Goal: Task Accomplishment & Management: Manage account settings

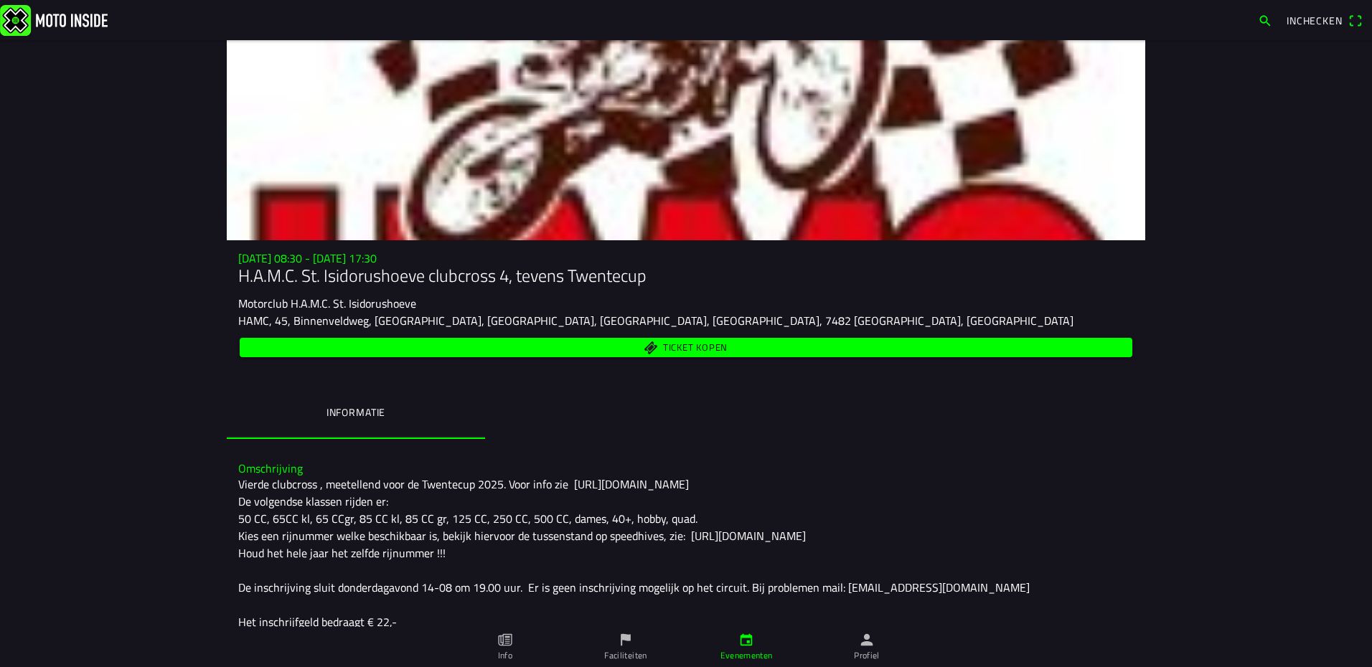
click at [70, 29] on img at bounding box center [54, 19] width 108 height 31
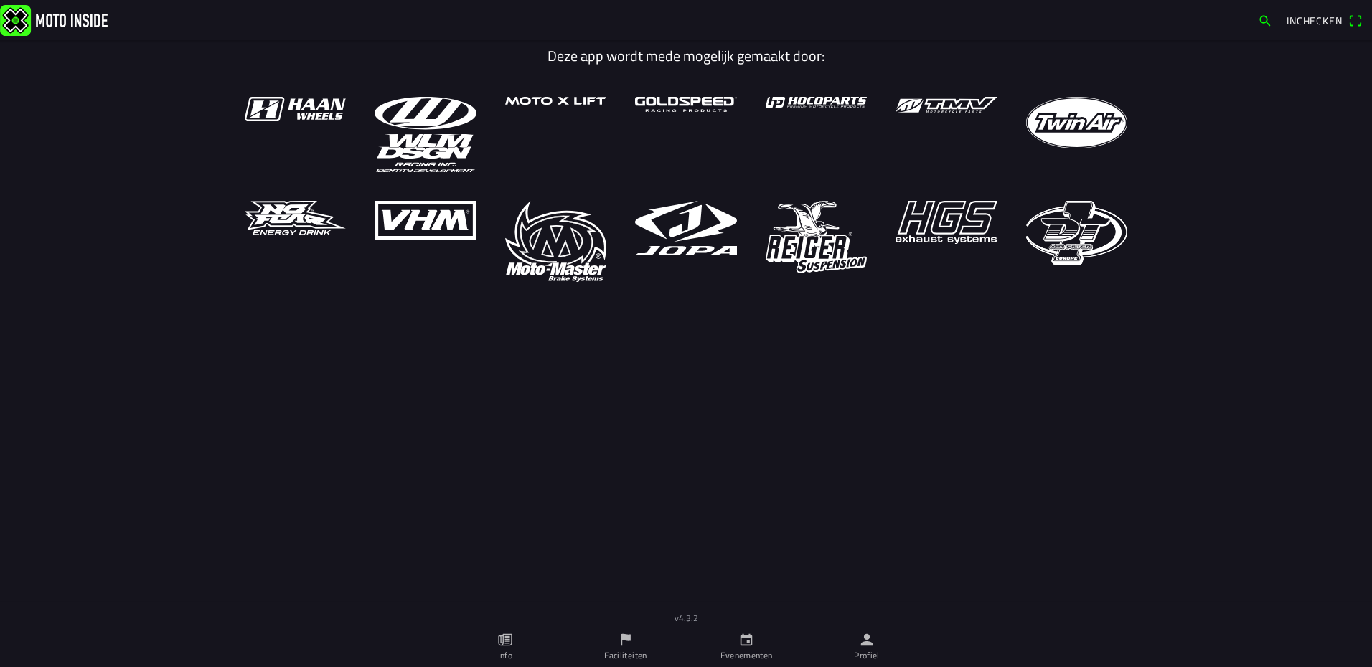
click at [758, 652] on ion-label "Evenementen" at bounding box center [746, 655] width 52 height 13
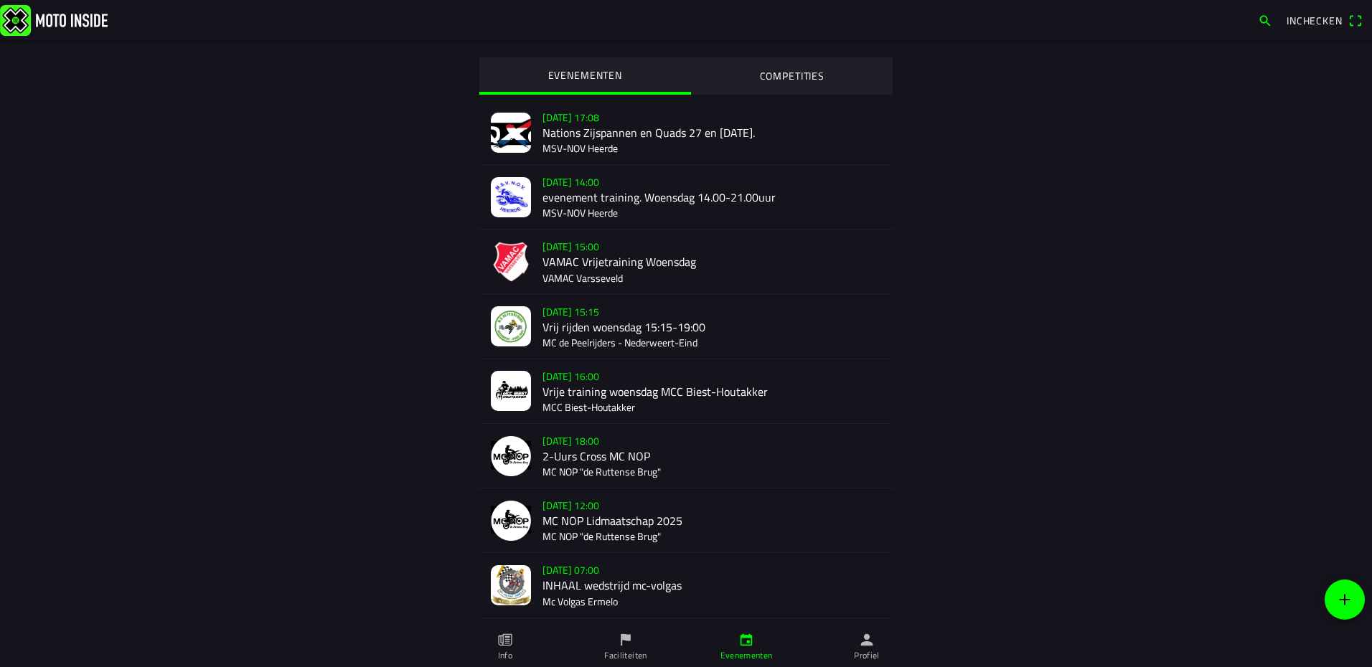
scroll to position [215, 0]
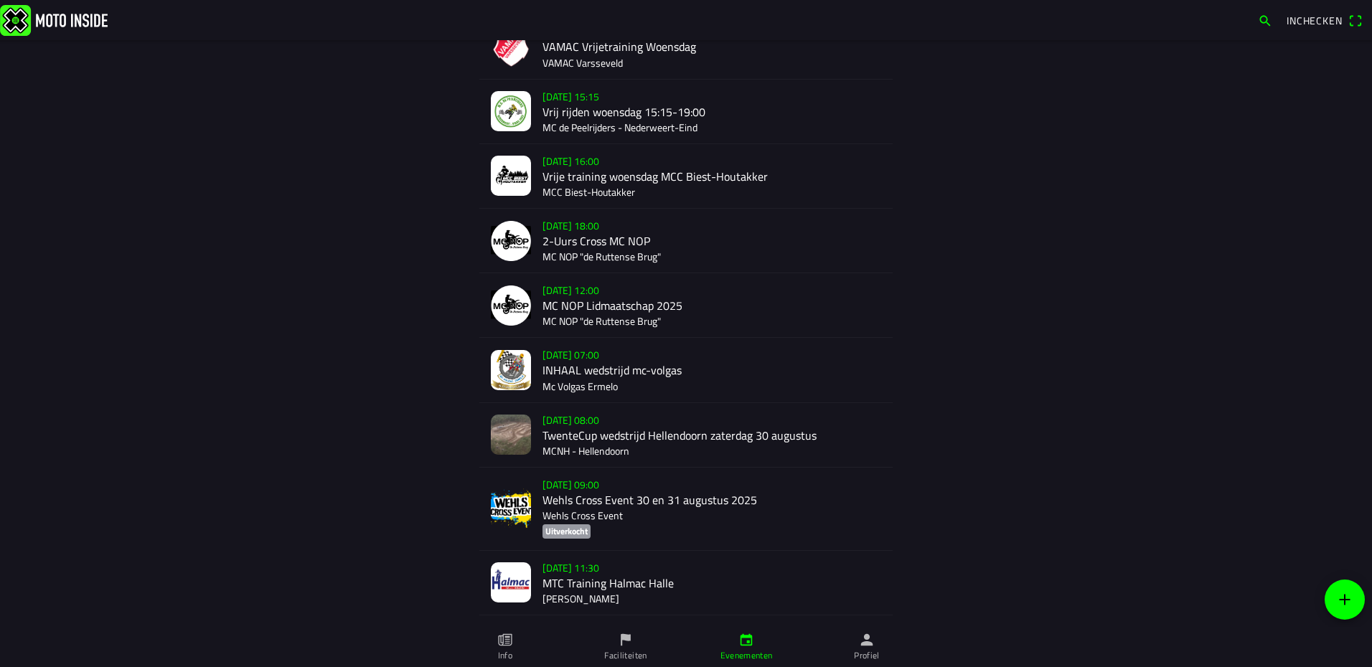
click at [573, 440] on div "za 30 aug. - 08:00 TwenteCup wedstrijd Hellendoorn zaterdag 30 augustus MCNH - …" at bounding box center [711, 435] width 339 height 64
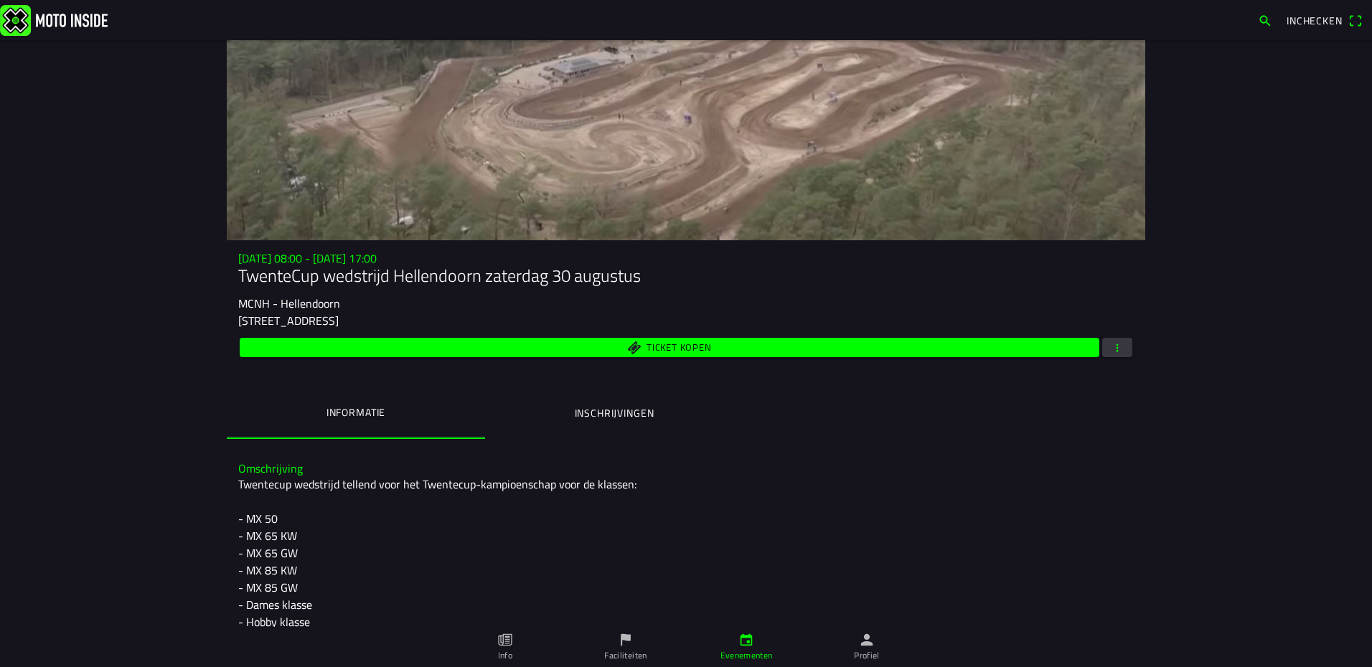
click at [1118, 341] on span "button" at bounding box center [1116, 347] width 13 height 19
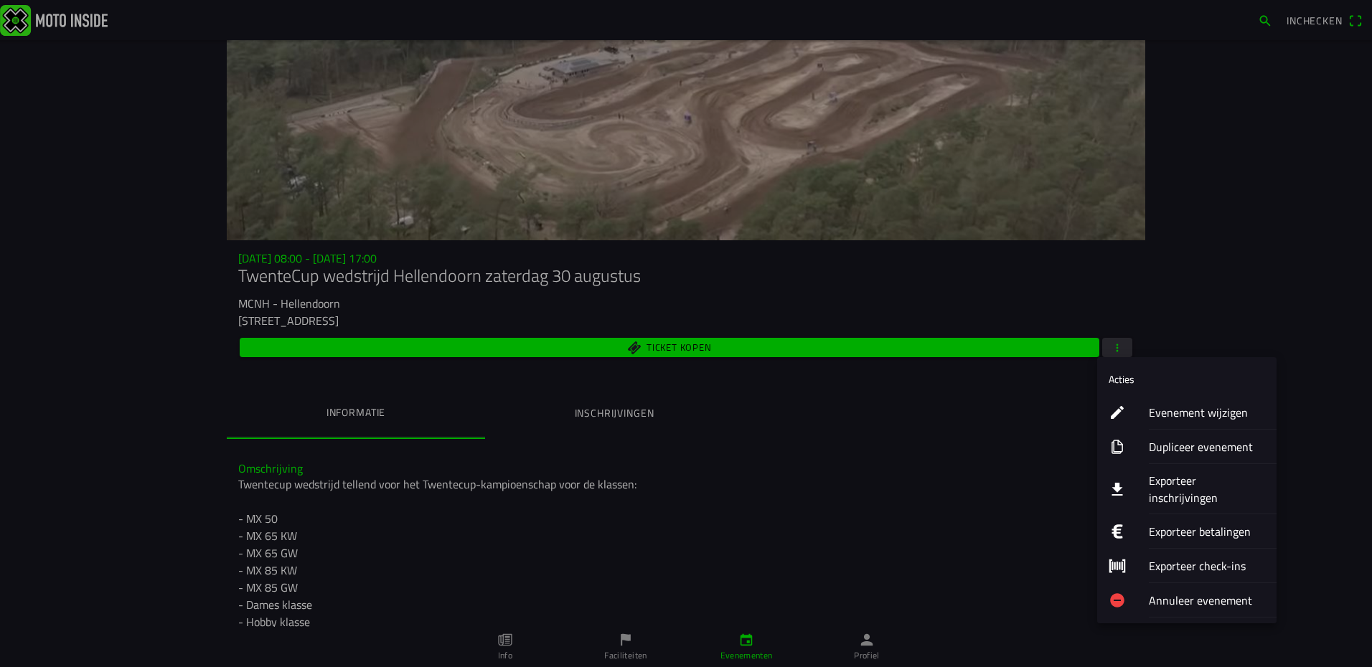
click at [1176, 483] on ion-label "Exporteer inschrijvingen" at bounding box center [1206, 489] width 116 height 34
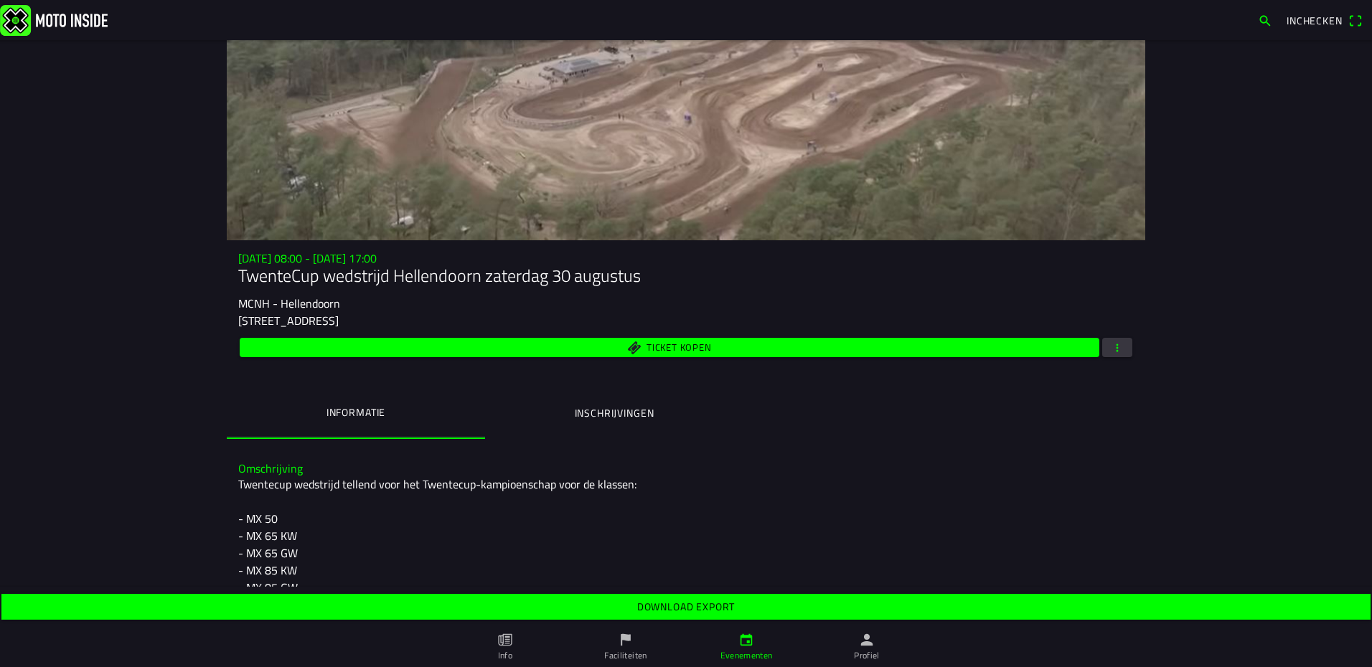
click at [0, 0] on slot "Download export" at bounding box center [0, 0] width 0 height 0
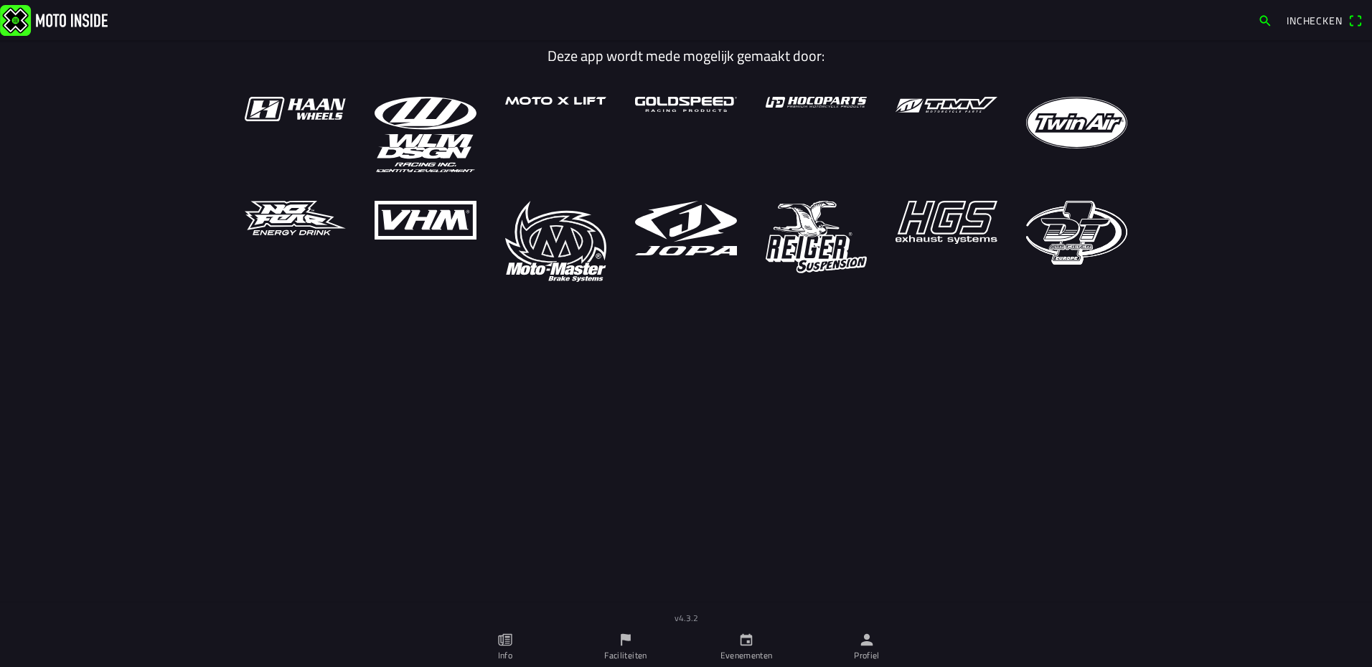
click at [867, 627] on link "Profiel" at bounding box center [866, 647] width 121 height 40
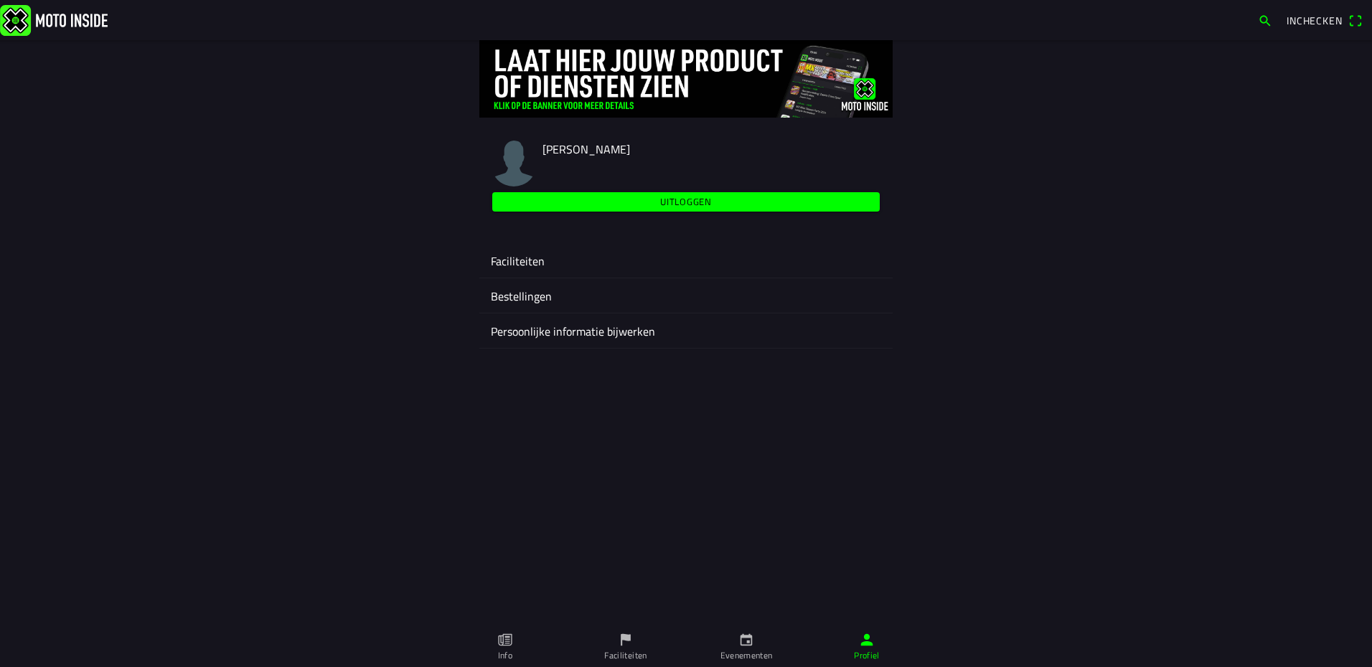
click at [504, 260] on ion-label "Faciliteiten" at bounding box center [686, 261] width 390 height 17
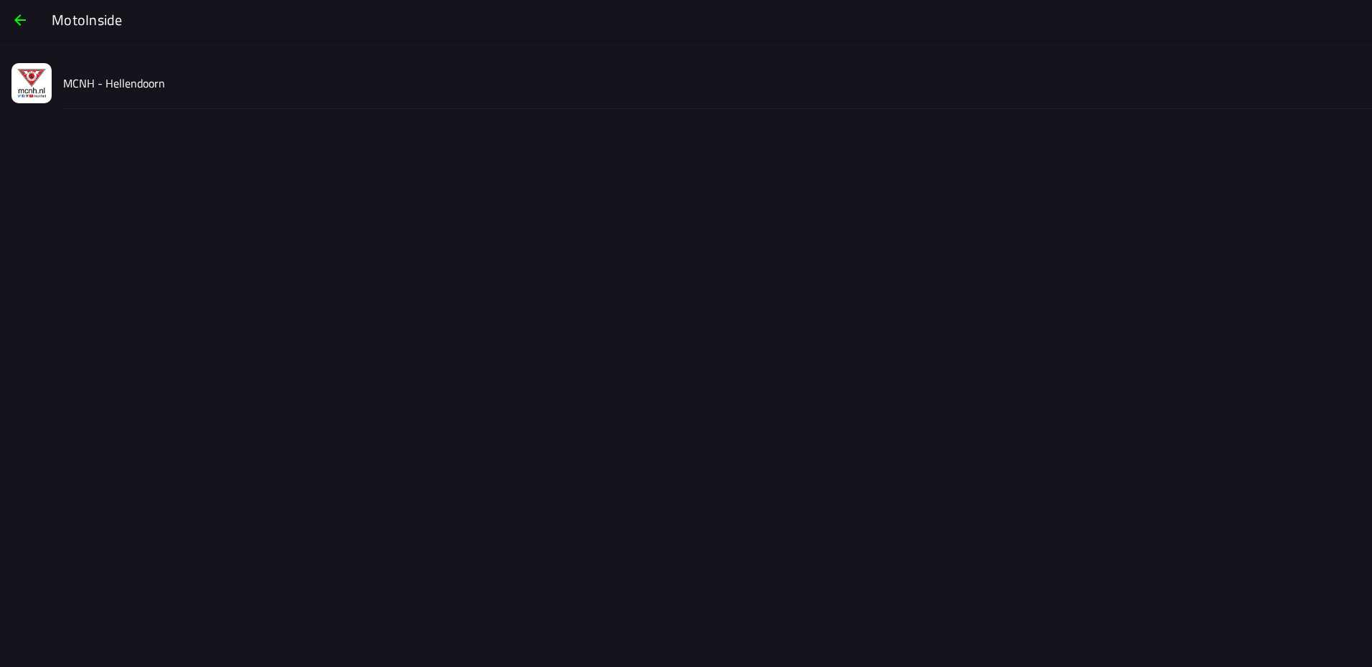
click at [90, 97] on div "MCNH - Hellendoorn" at bounding box center [711, 82] width 1297 height 51
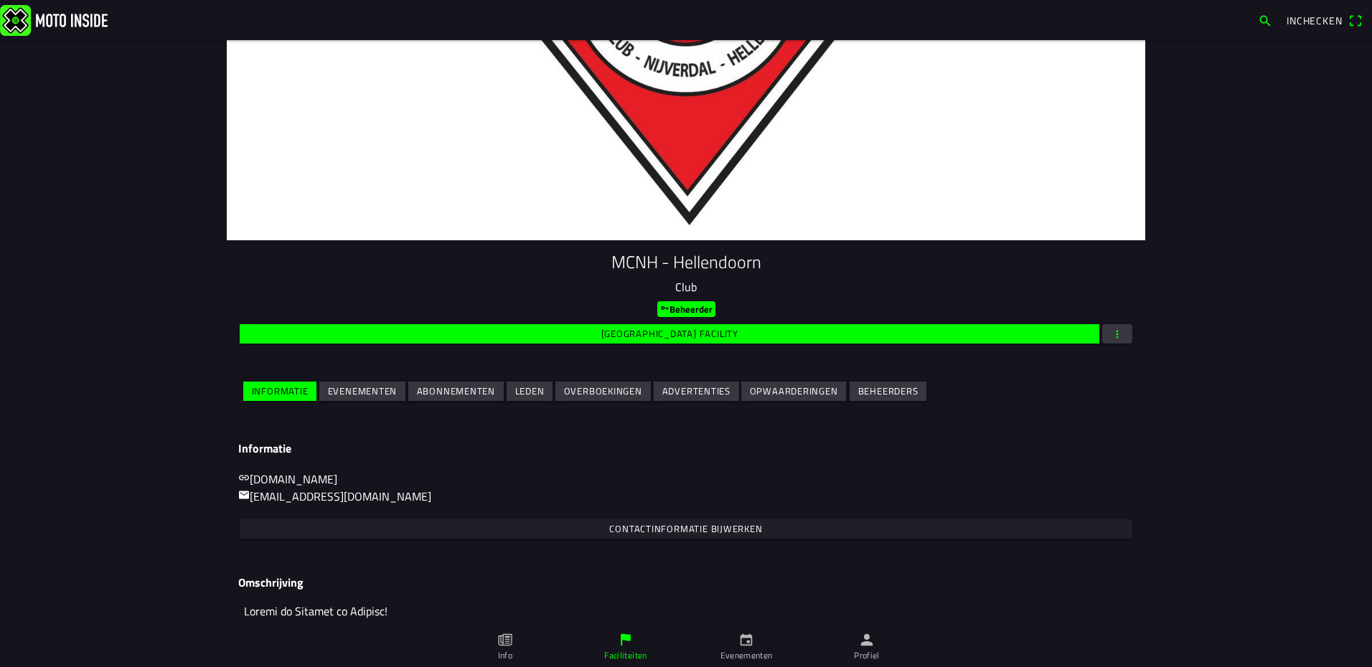
click at [0, 0] on slot "Evenementen" at bounding box center [0, 0] width 0 height 0
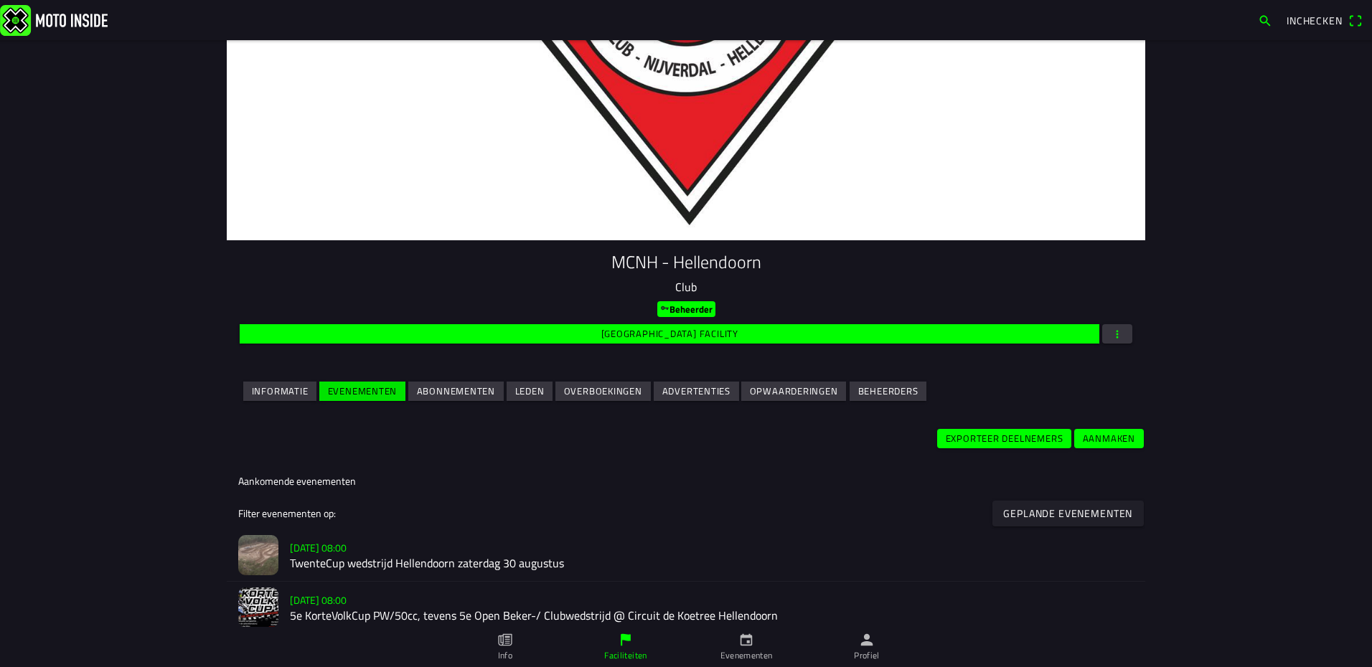
scroll to position [143, 0]
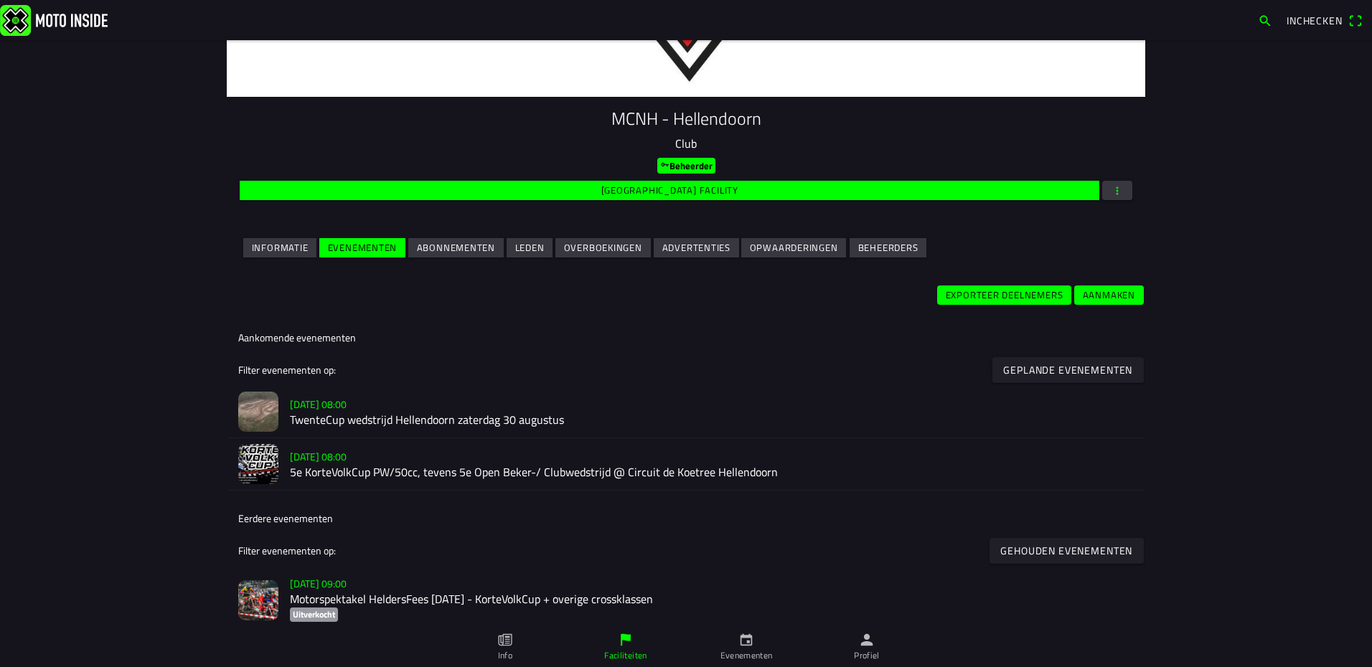
click at [373, 471] on h2 "5e KorteVolkCup PW/50cc, tevens 5e Open Beker-/ Clubwedstrijd @ Circuit de Koet…" at bounding box center [712, 473] width 844 height 14
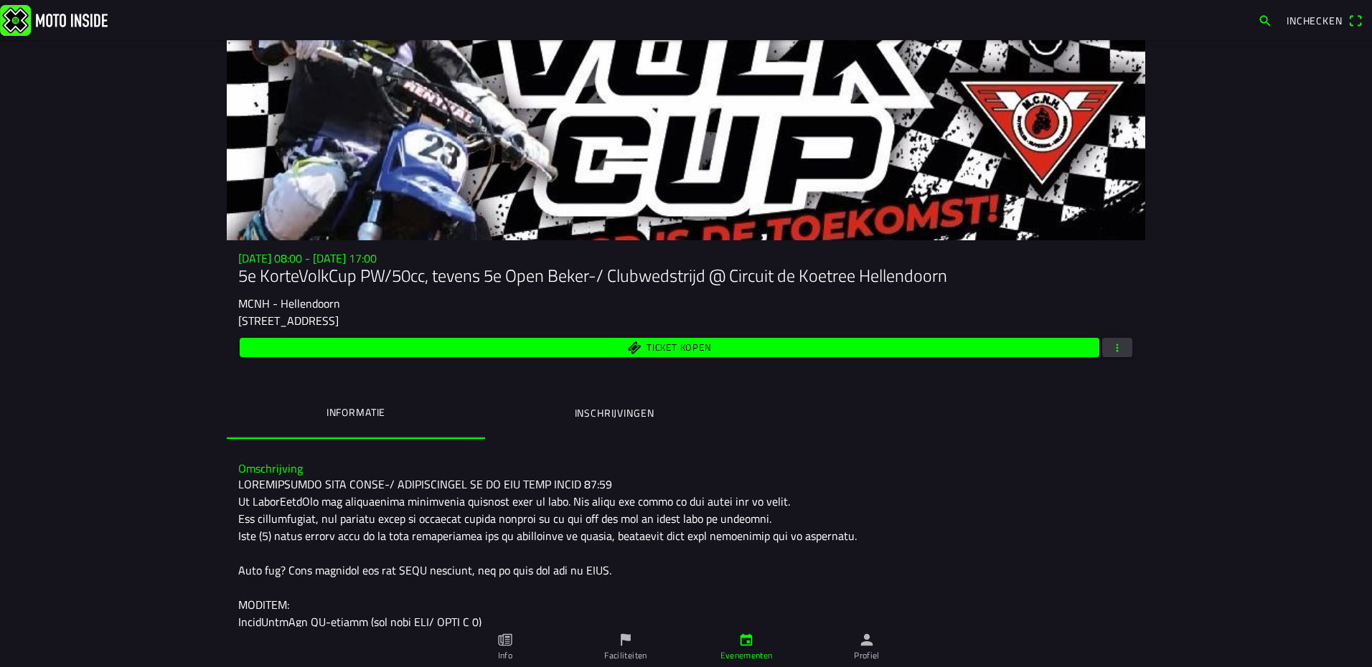
click at [637, 418] on ion-label "Inschrijvingen" at bounding box center [615, 413] width 80 height 16
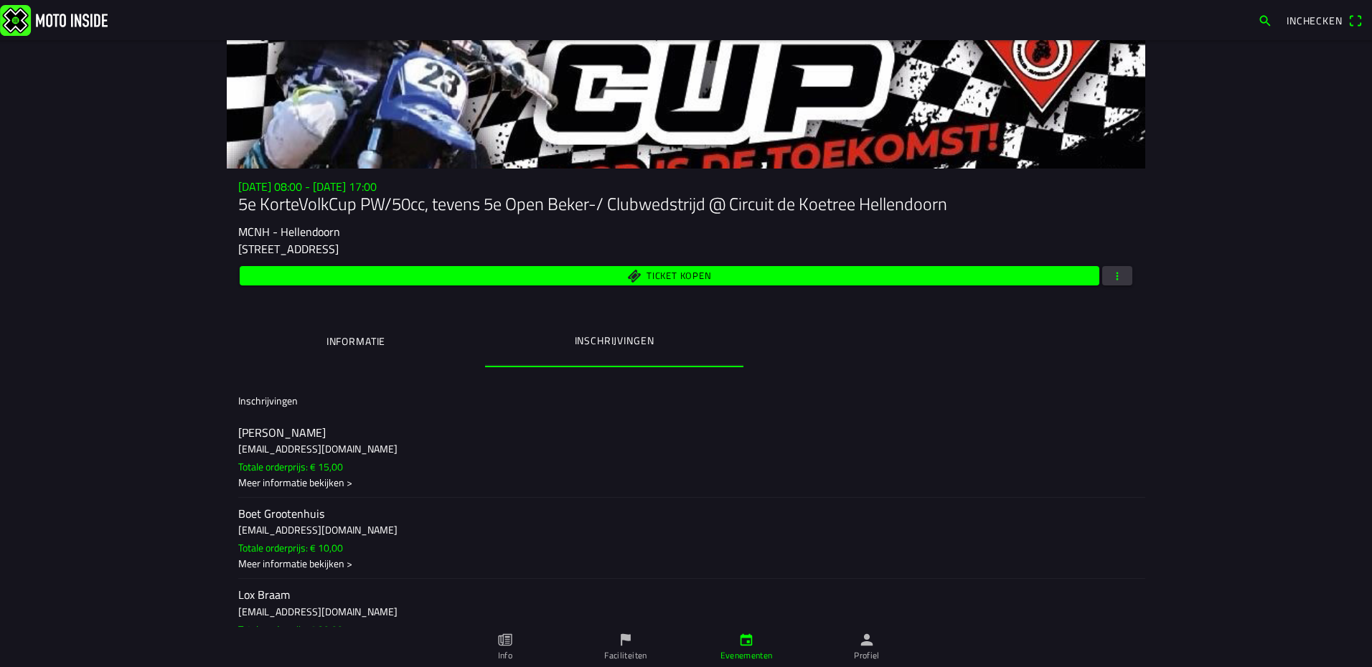
scroll to position [111, 0]
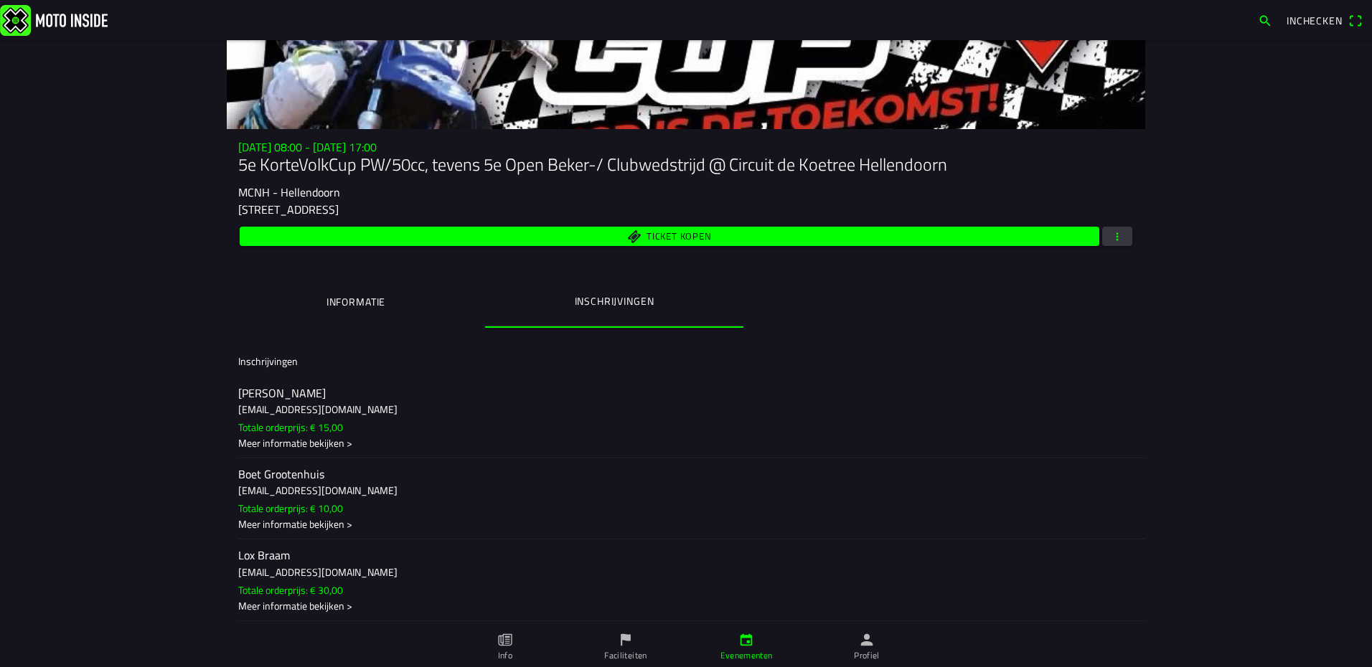
click at [362, 310] on button "Informatie" at bounding box center [356, 302] width 258 height 49
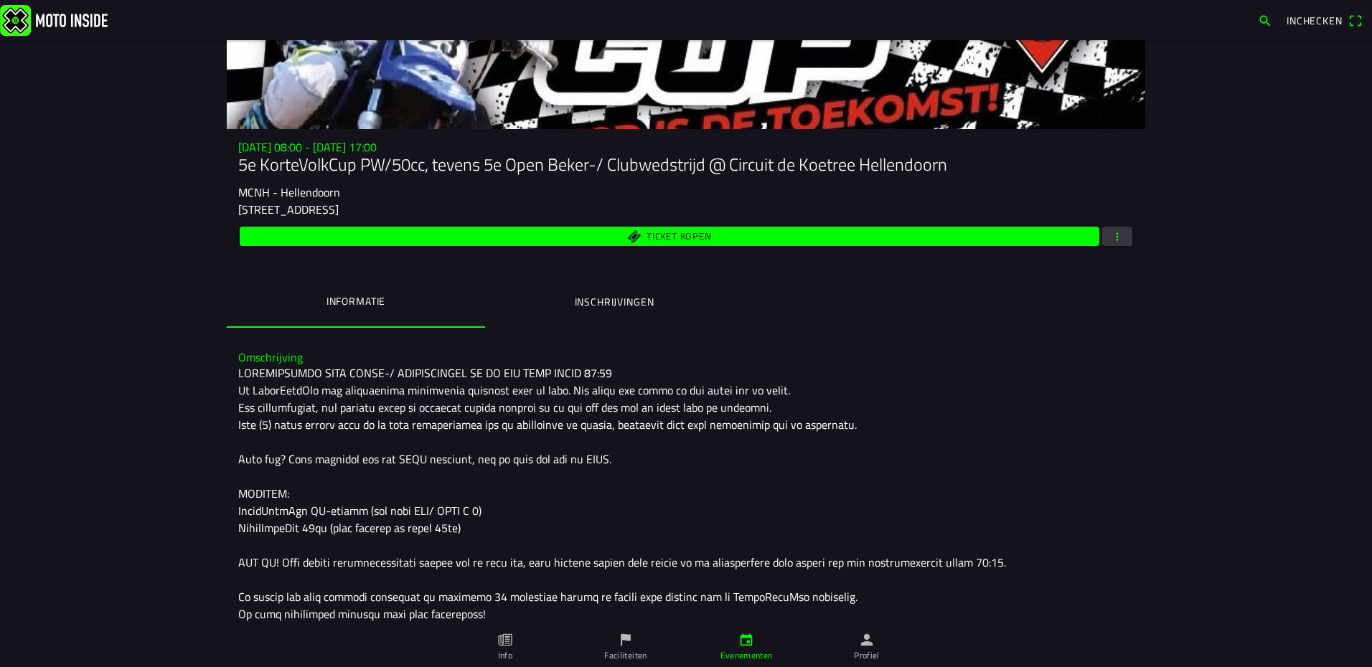
scroll to position [0, 0]
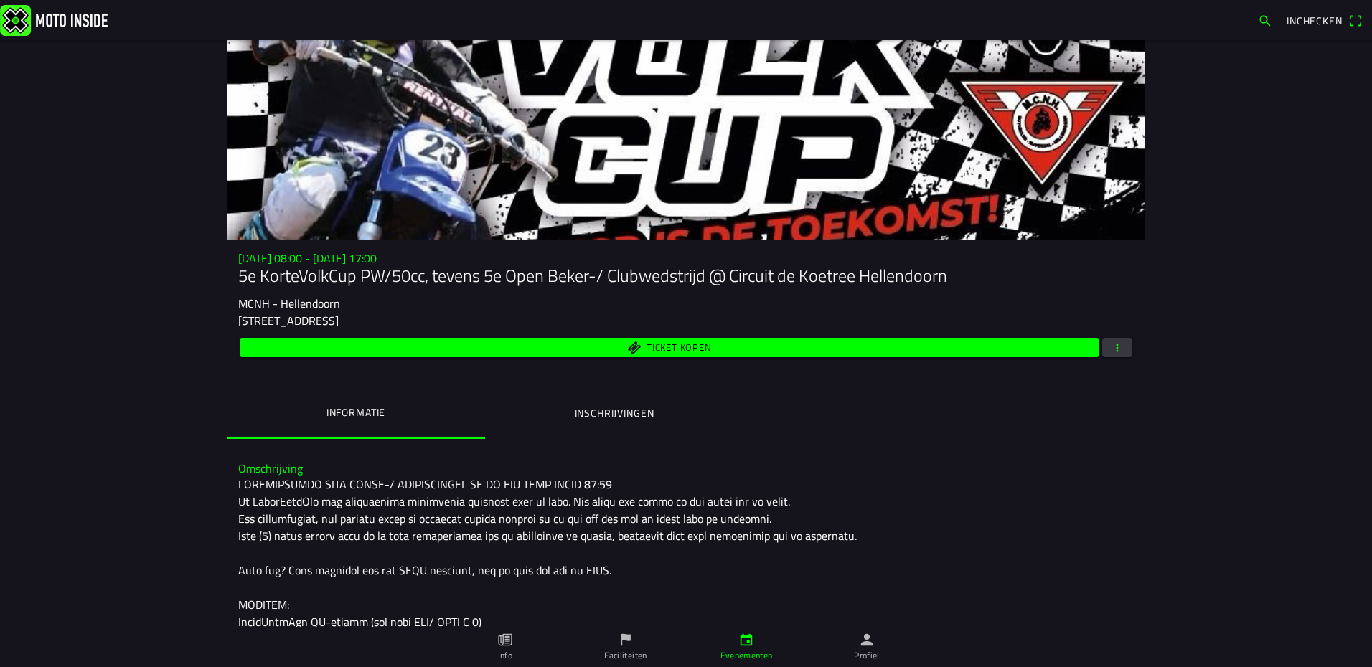
click at [61, 27] on img at bounding box center [54, 19] width 108 height 31
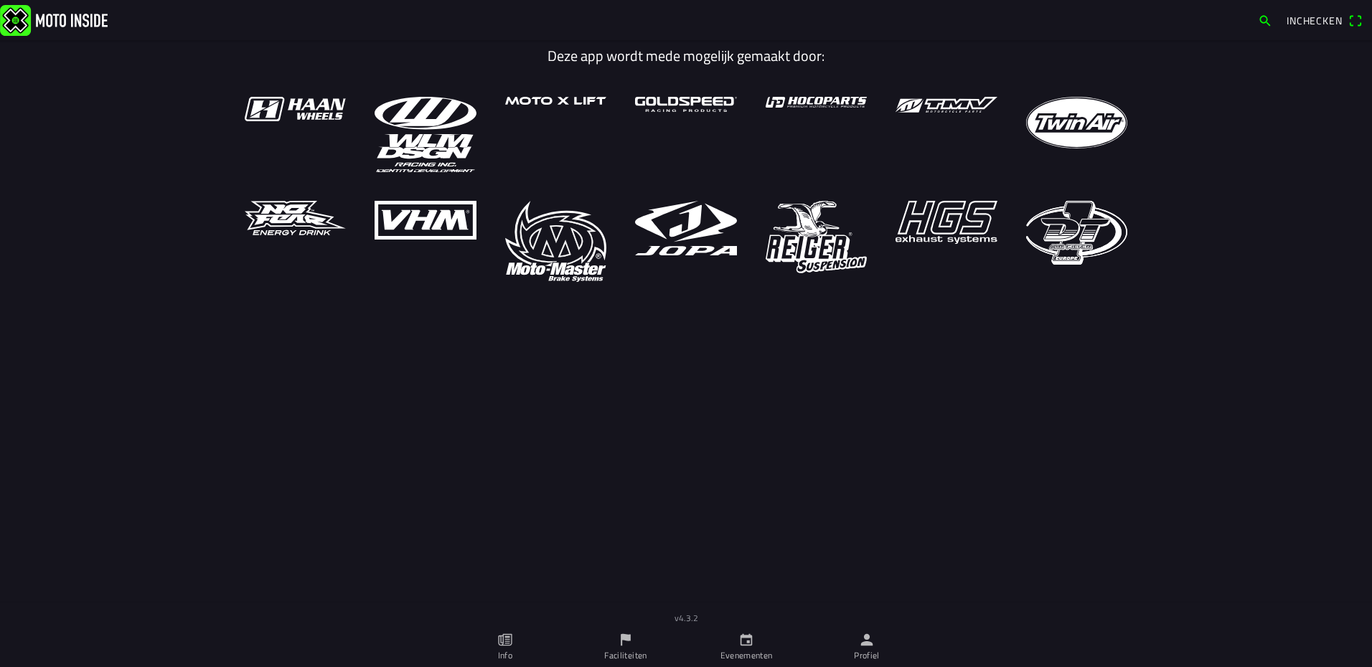
drag, startPoint x: 872, startPoint y: 655, endPoint x: 826, endPoint y: 631, distance: 52.6
click at [873, 655] on ion-label "Profiel" at bounding box center [867, 655] width 26 height 13
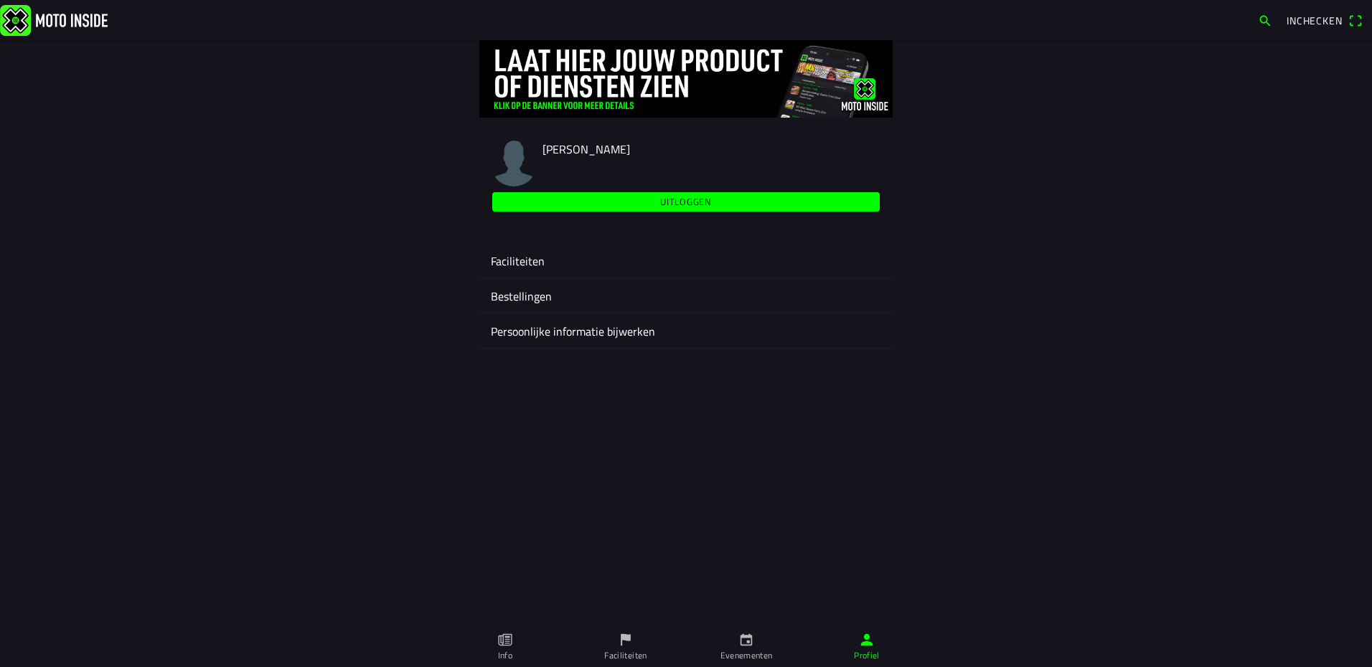
click at [512, 256] on ion-label "Faciliteiten" at bounding box center [686, 261] width 390 height 17
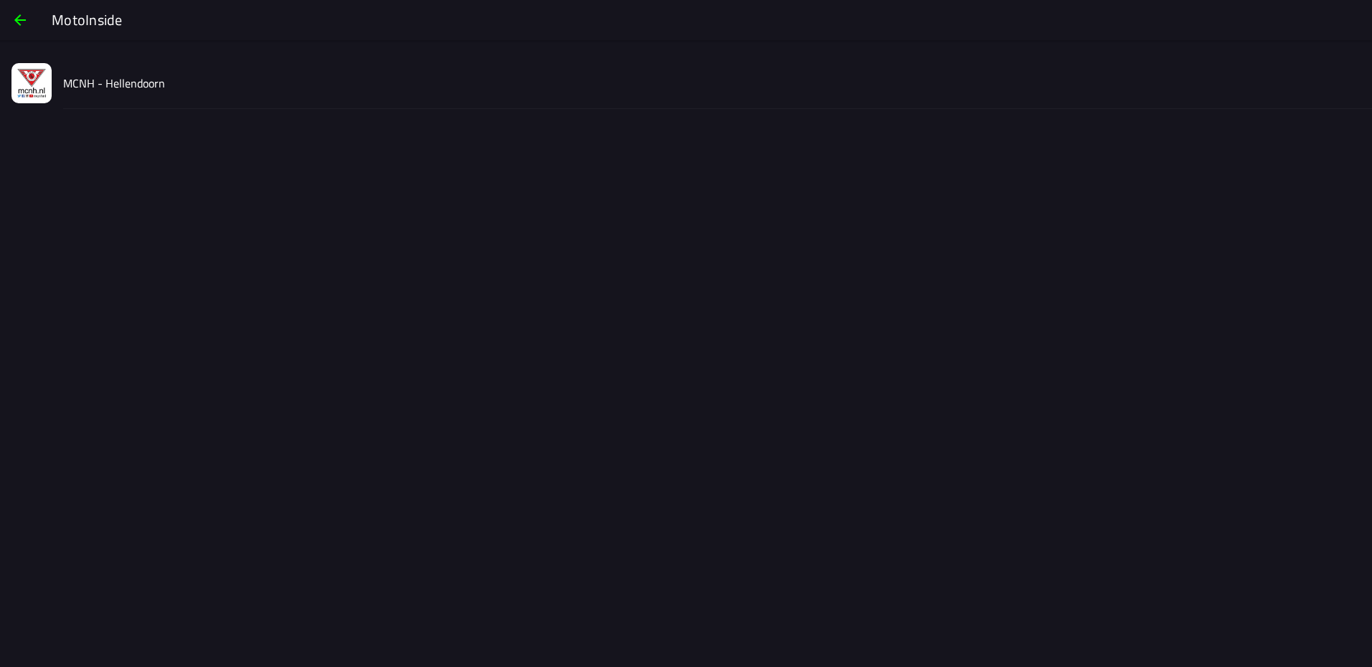
click at [0, 0] on slot "MCNH - Hellendoorn" at bounding box center [0, 0] width 0 height 0
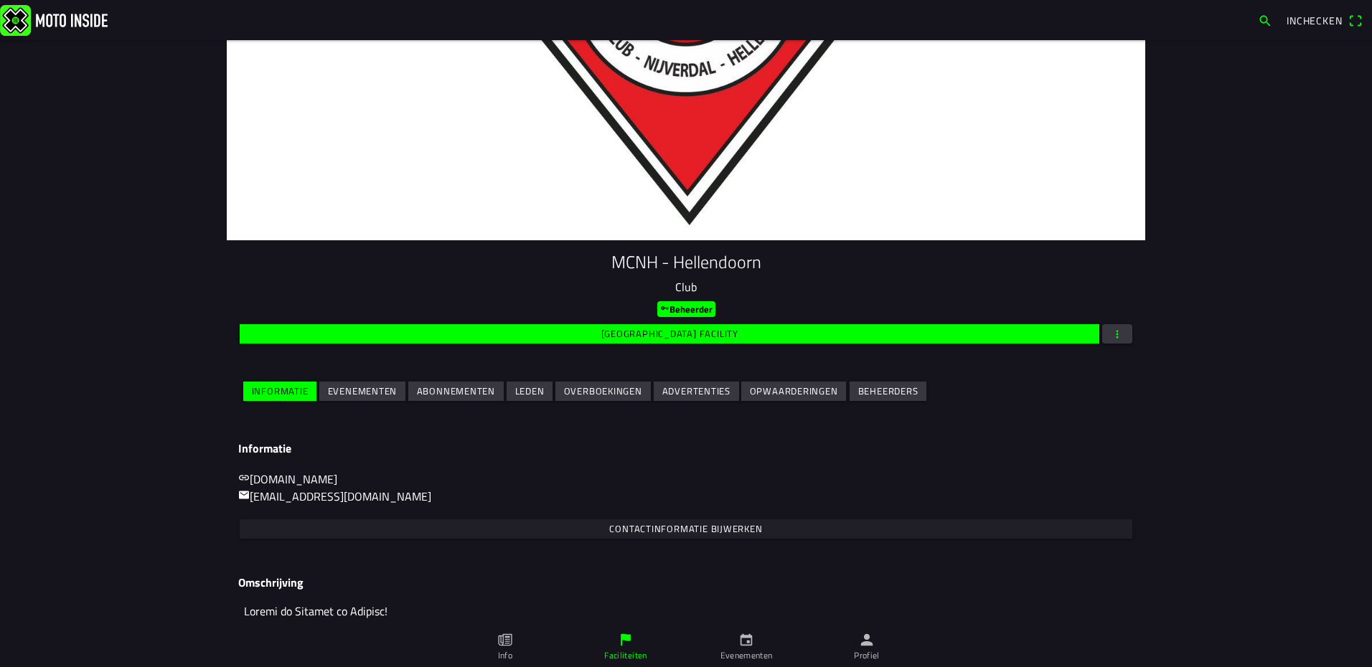
click at [0, 0] on slot "Evenementen" at bounding box center [0, 0] width 0 height 0
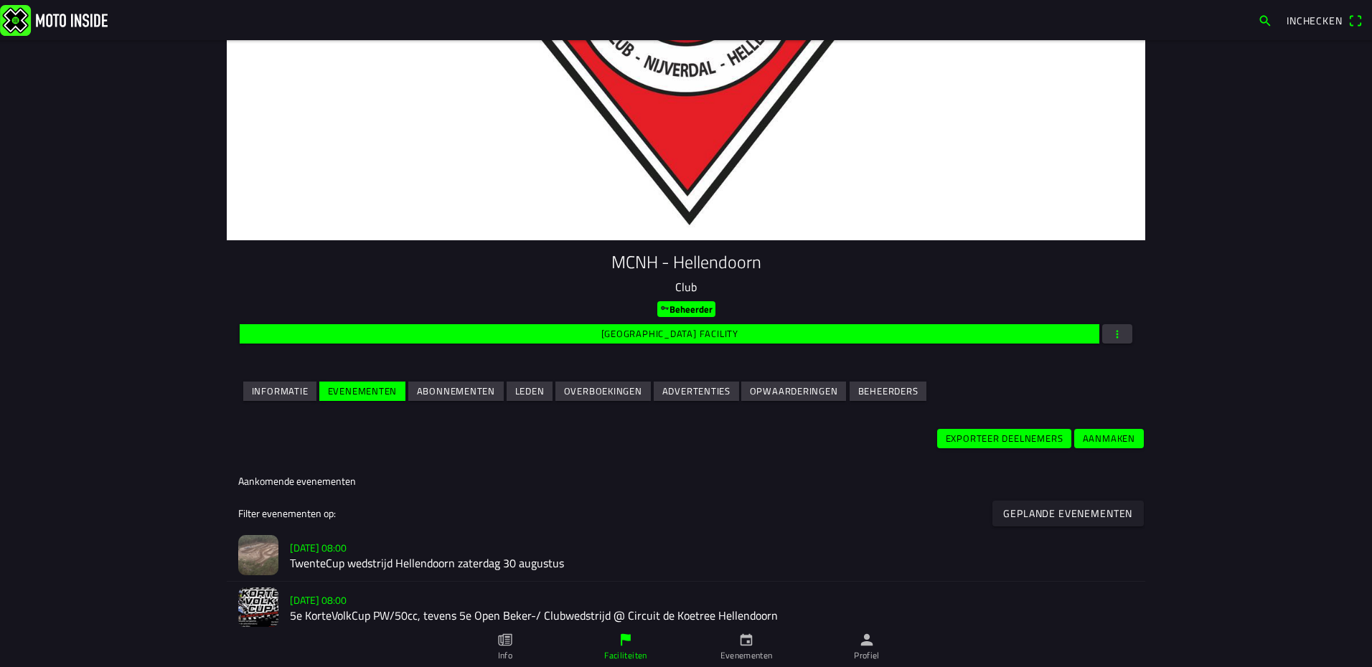
scroll to position [143, 0]
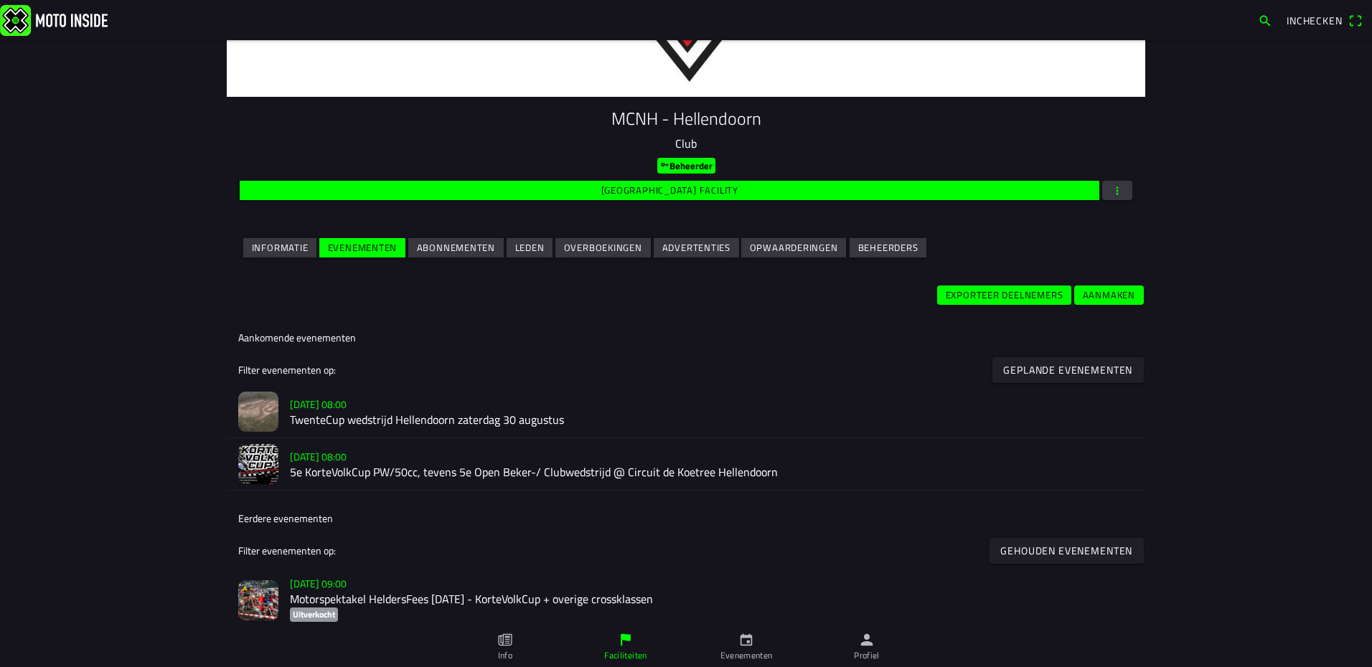
click at [332, 418] on h2 "TwenteCup wedstrijd Hellendoorn zaterdag 30 augustus" at bounding box center [712, 421] width 844 height 14
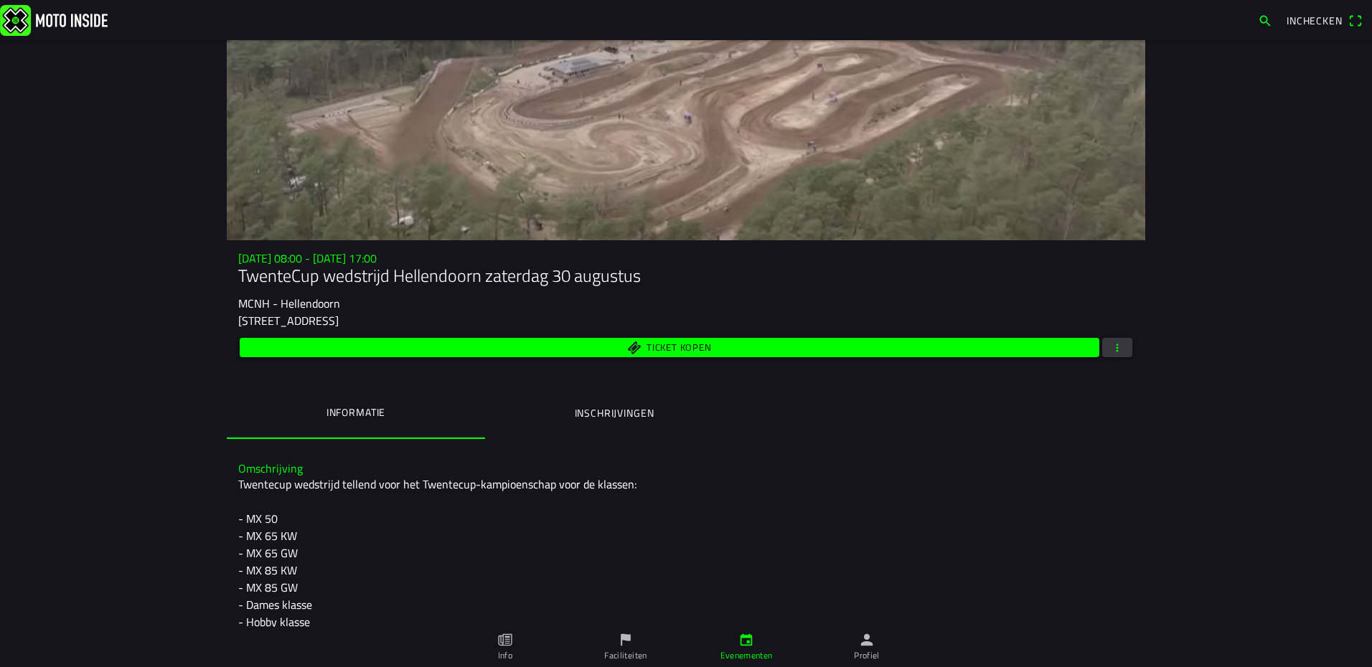
click at [1118, 358] on div "Ticket kopen" at bounding box center [685, 347] width 895 height 25
click at [1116, 351] on span "button" at bounding box center [1116, 347] width 13 height 19
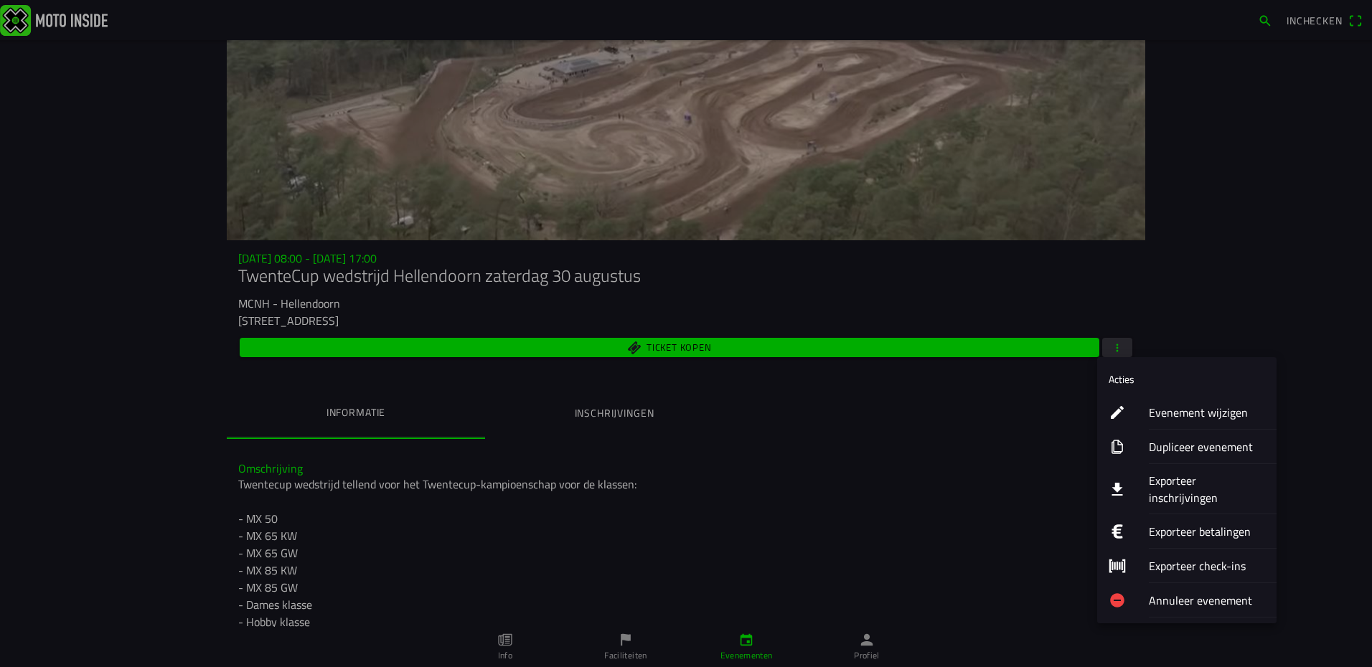
click at [1180, 483] on ion-label "Exporteer inschrijvingen" at bounding box center [1206, 489] width 116 height 34
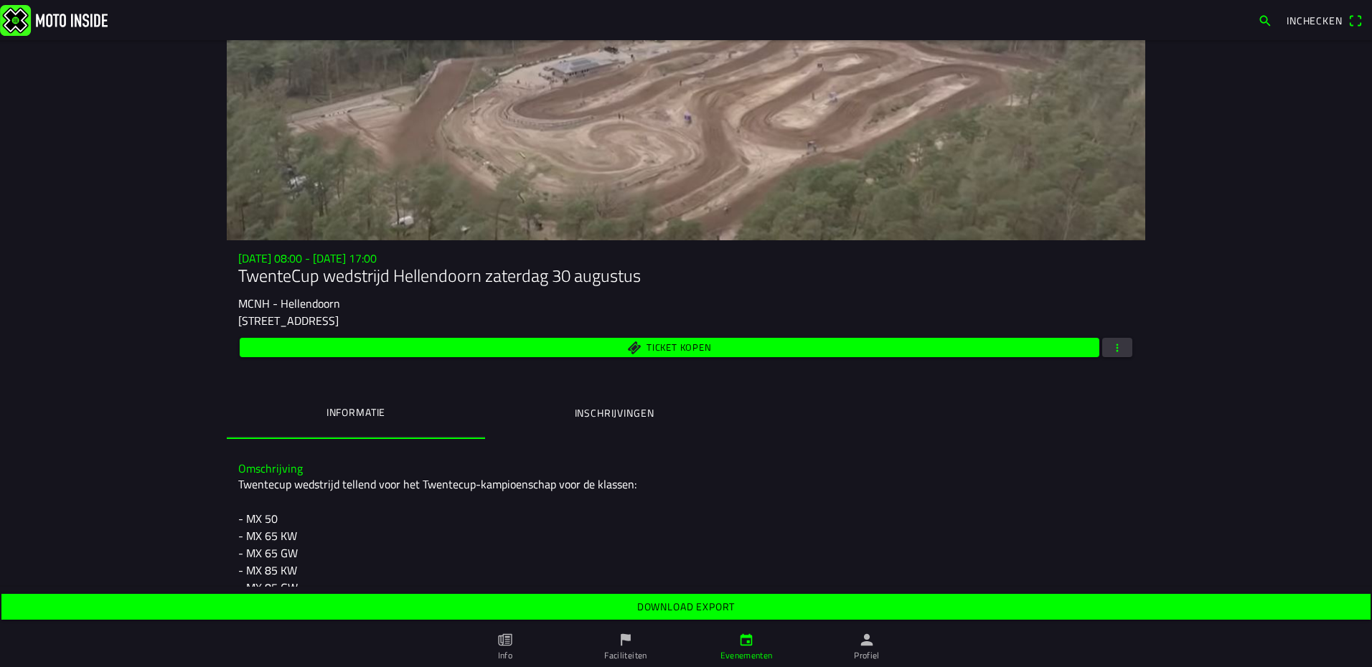
click at [731, 591] on div "Download export" at bounding box center [686, 607] width 1372 height 32
click at [0, 0] on slot "Download export" at bounding box center [0, 0] width 0 height 0
click at [44, 17] on img at bounding box center [54, 19] width 108 height 31
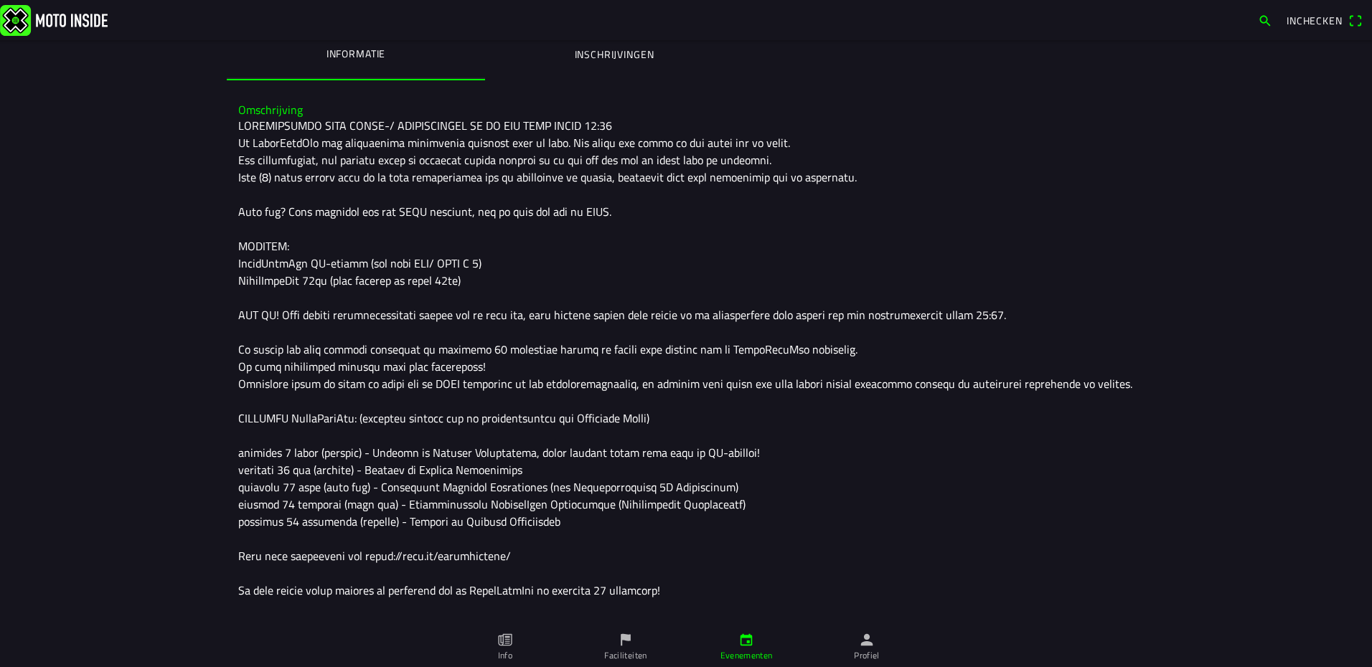
scroll to position [430, 0]
